Goal: Transaction & Acquisition: Book appointment/travel/reservation

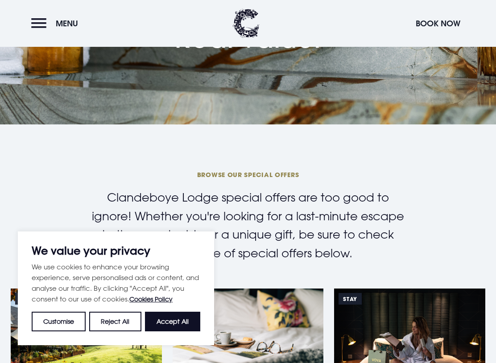
scroll to position [169, 0]
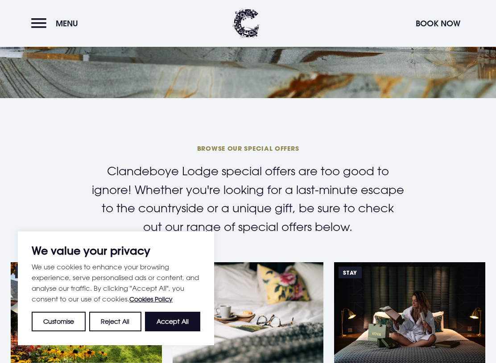
click at [185, 313] on button "Accept All" at bounding box center [172, 322] width 55 height 20
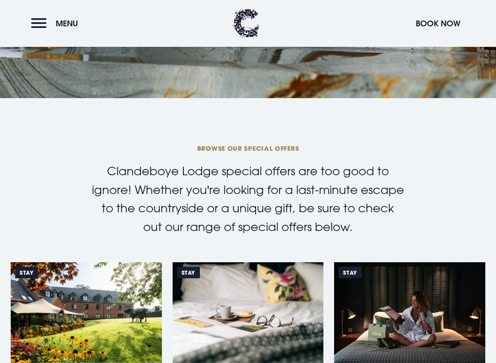
checkbox input "true"
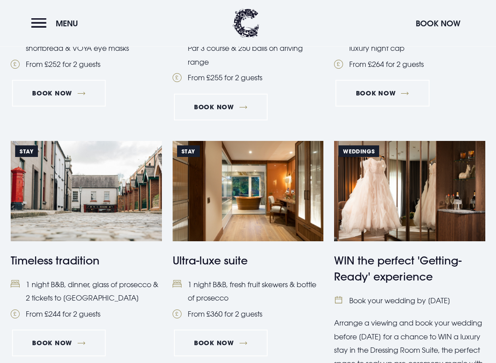
scroll to position [824, 0]
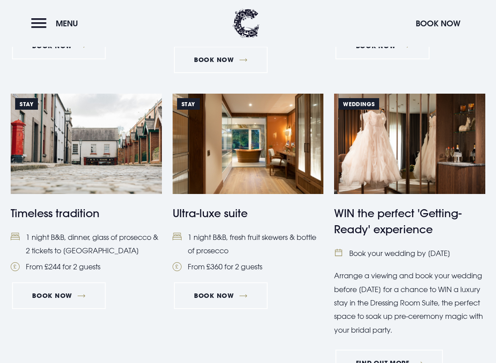
click at [89, 164] on img at bounding box center [86, 144] width 151 height 101
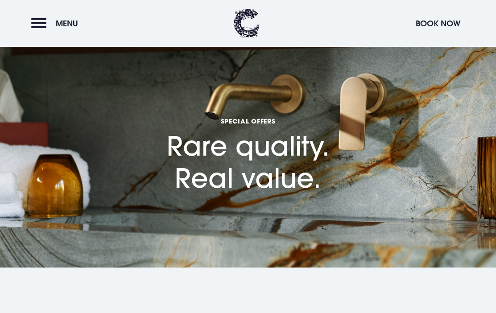
scroll to position [849, 0]
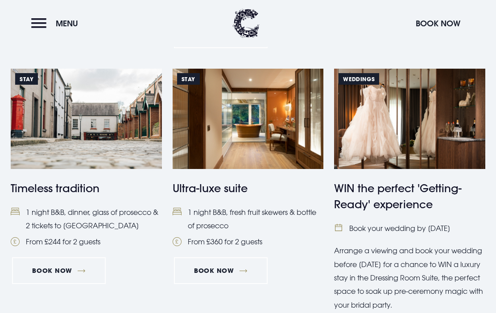
click at [29, 310] on div "STAY Timeless tradition 1 night B&B, dinner, glass of prosecco & 2 tickets to […" at bounding box center [86, 214] width 151 height 290
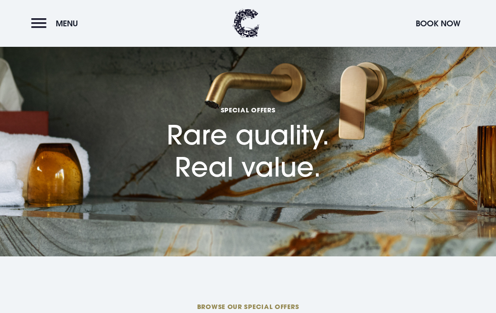
scroll to position [0, 0]
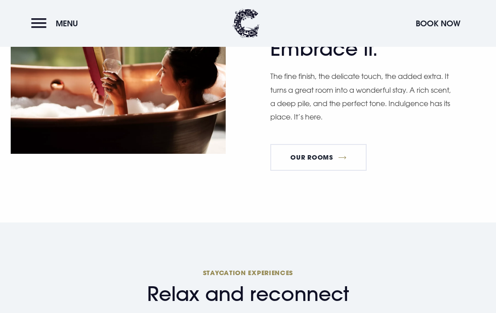
scroll to position [558, 0]
